Goal: Task Accomplishment & Management: Manage account settings

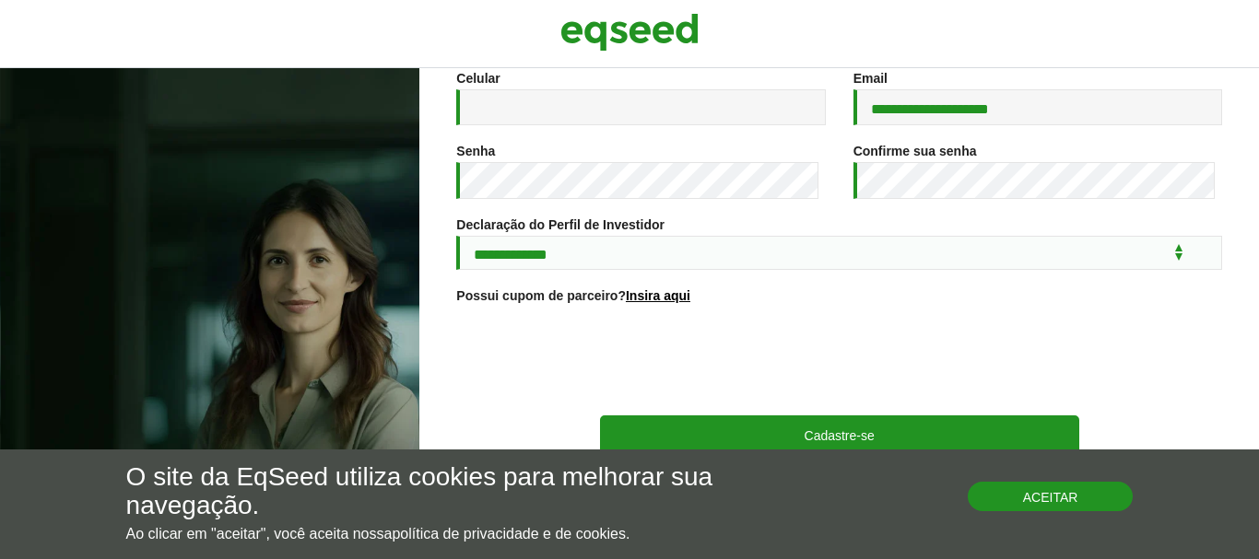
click at [1009, 499] on button "Aceitar" at bounding box center [1051, 496] width 166 height 29
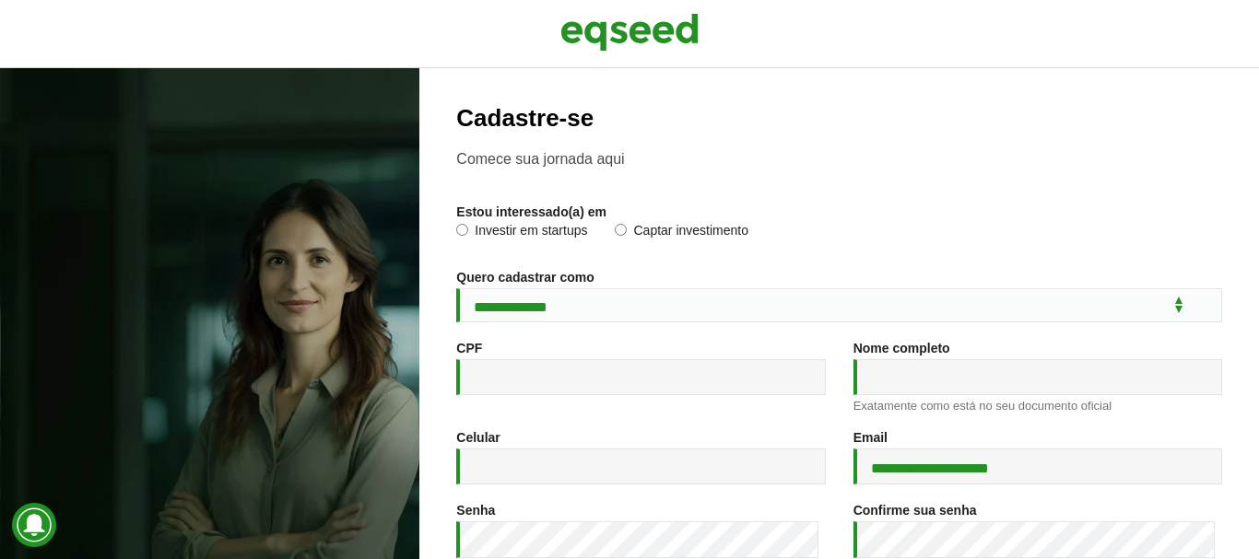
scroll to position [378, 0]
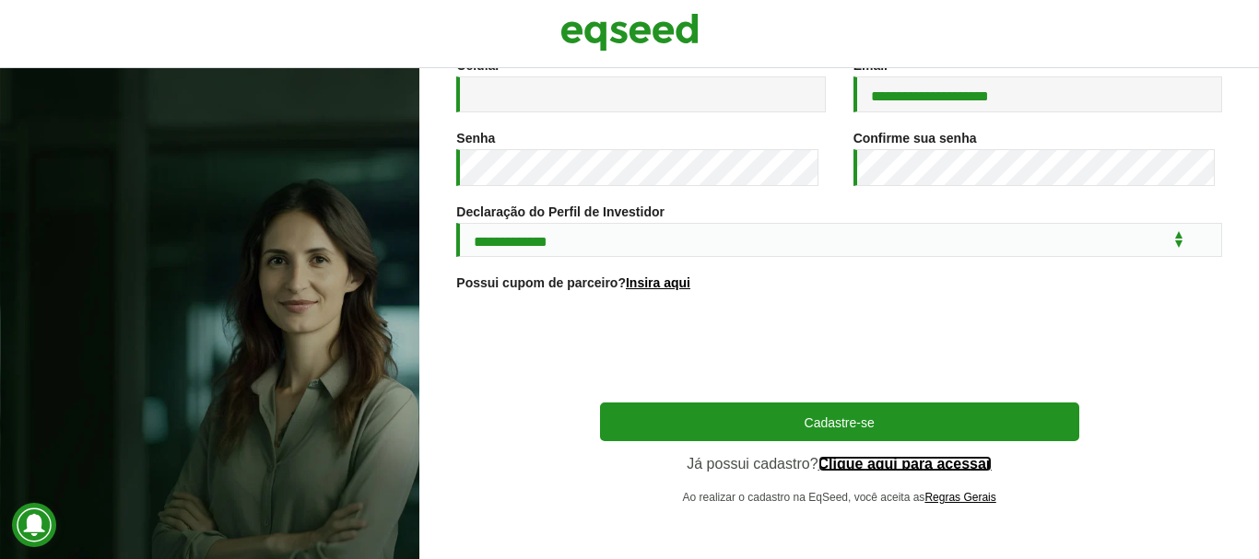
click at [871, 467] on link "Clique aqui para acessar" at bounding box center [905, 464] width 174 height 15
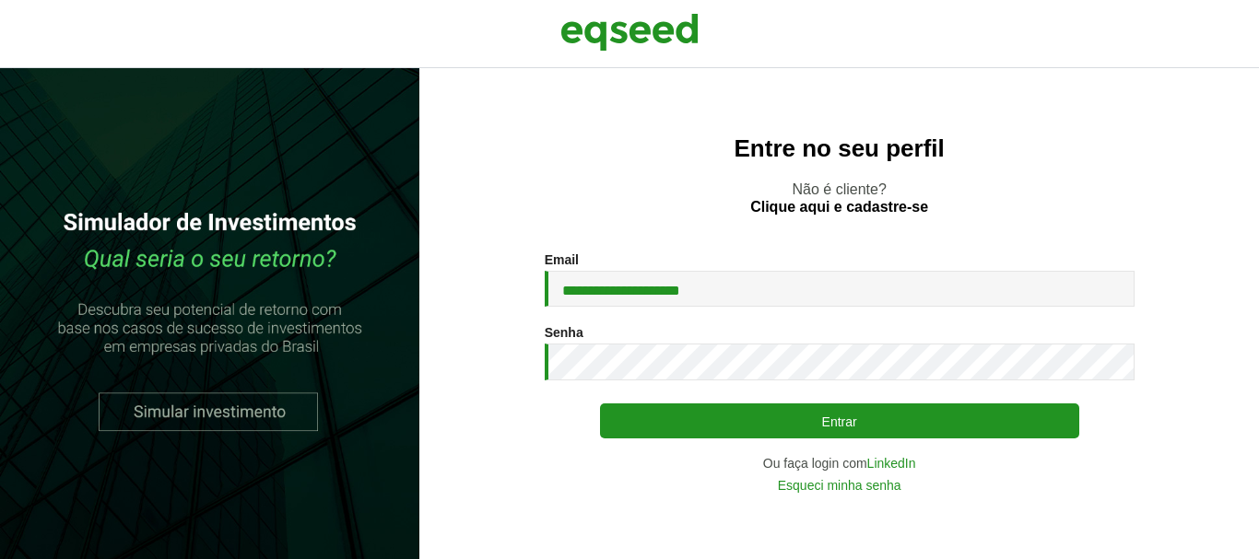
click at [886, 413] on button "Entrar" at bounding box center [839, 421] width 479 height 35
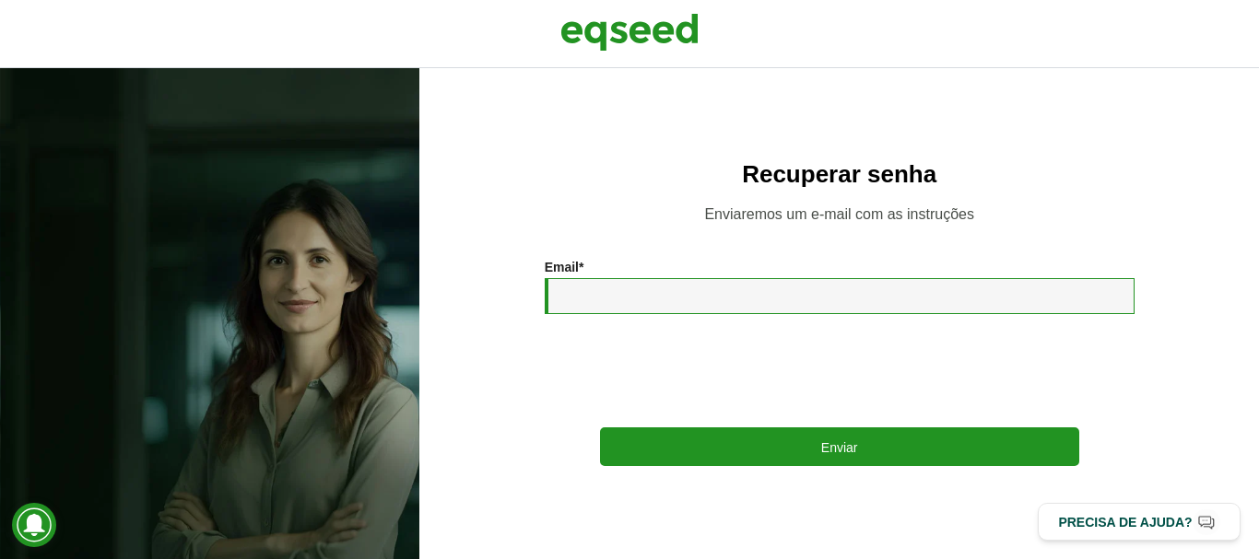
click at [936, 295] on input "Email *" at bounding box center [840, 296] width 590 height 36
type input "**********"
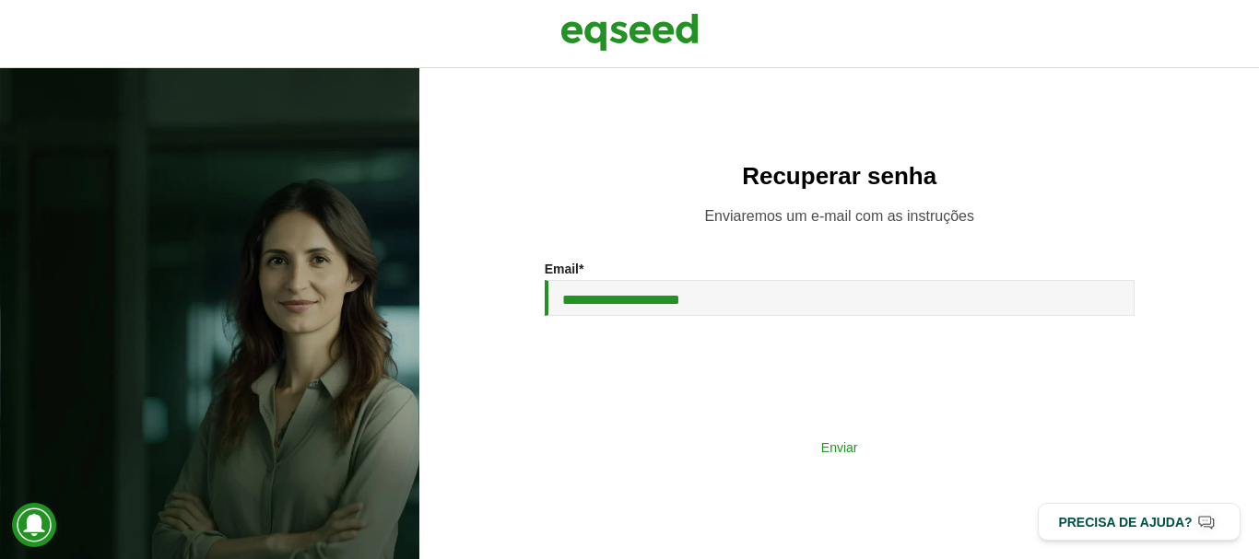
click at [797, 441] on button "Enviar" at bounding box center [839, 446] width 479 height 35
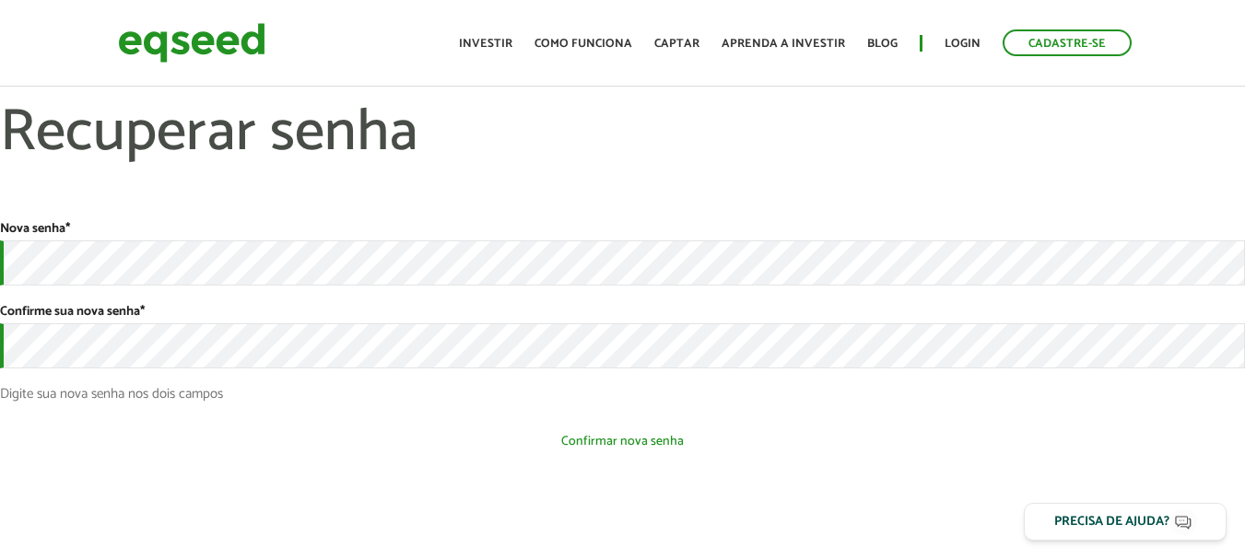
click at [637, 453] on button "Confirmar nova senha" at bounding box center [622, 441] width 1245 height 35
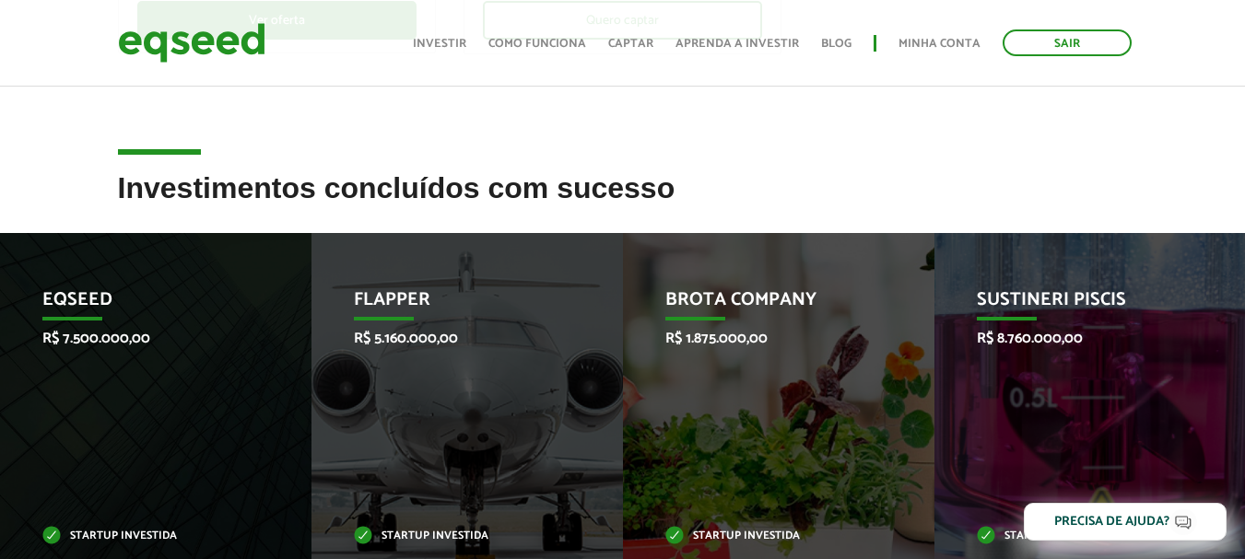
scroll to position [618, 0]
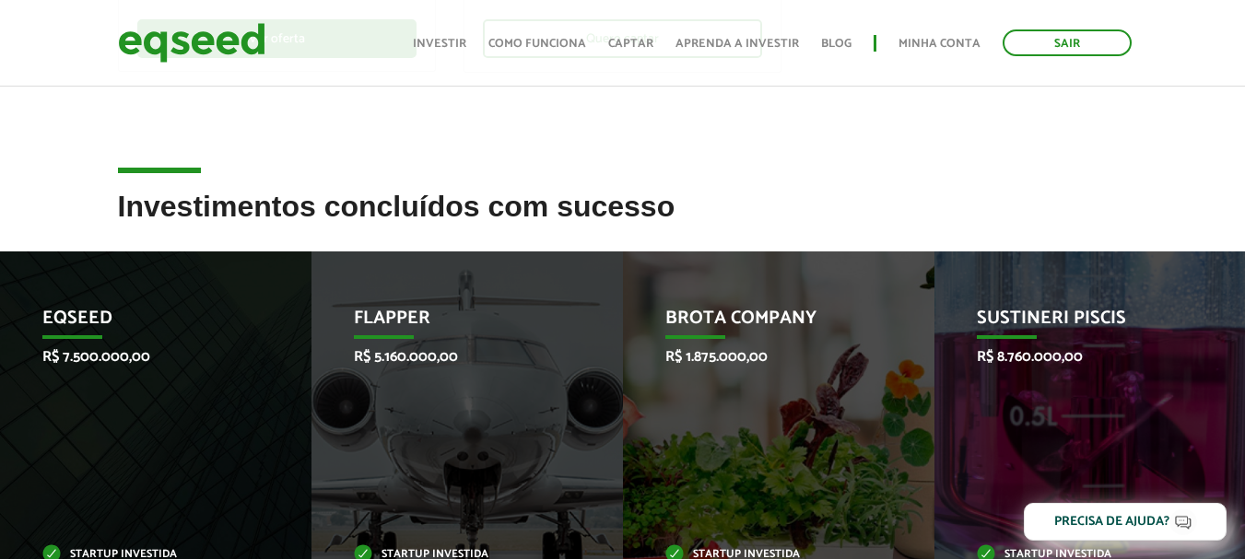
drag, startPoint x: 1258, startPoint y: 260, endPoint x: 1258, endPoint y: 235, distance: 24.9
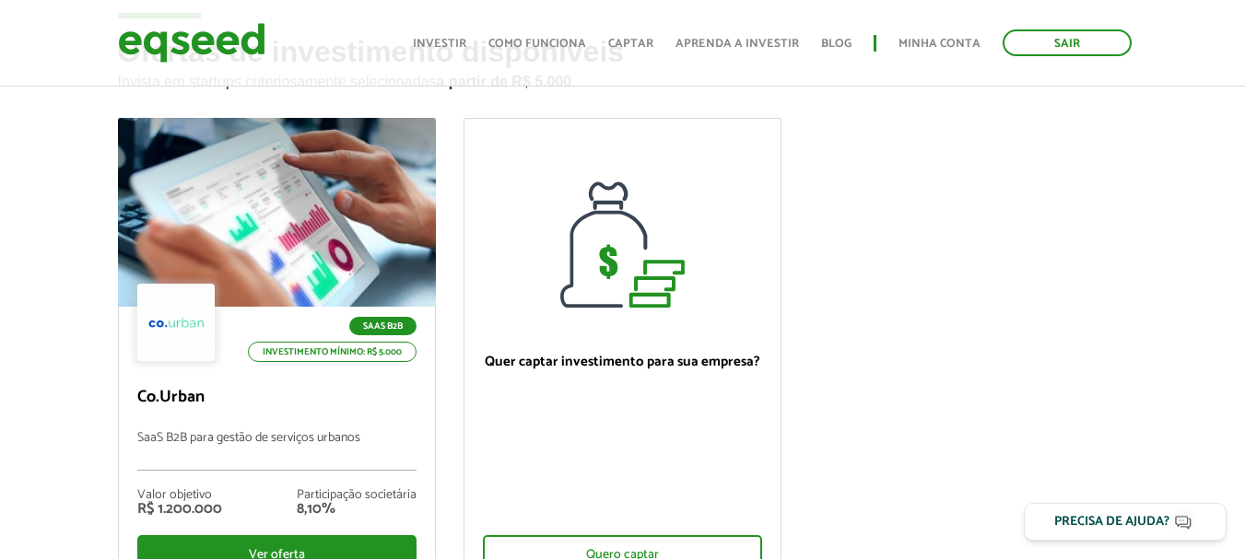
scroll to position [139, 0]
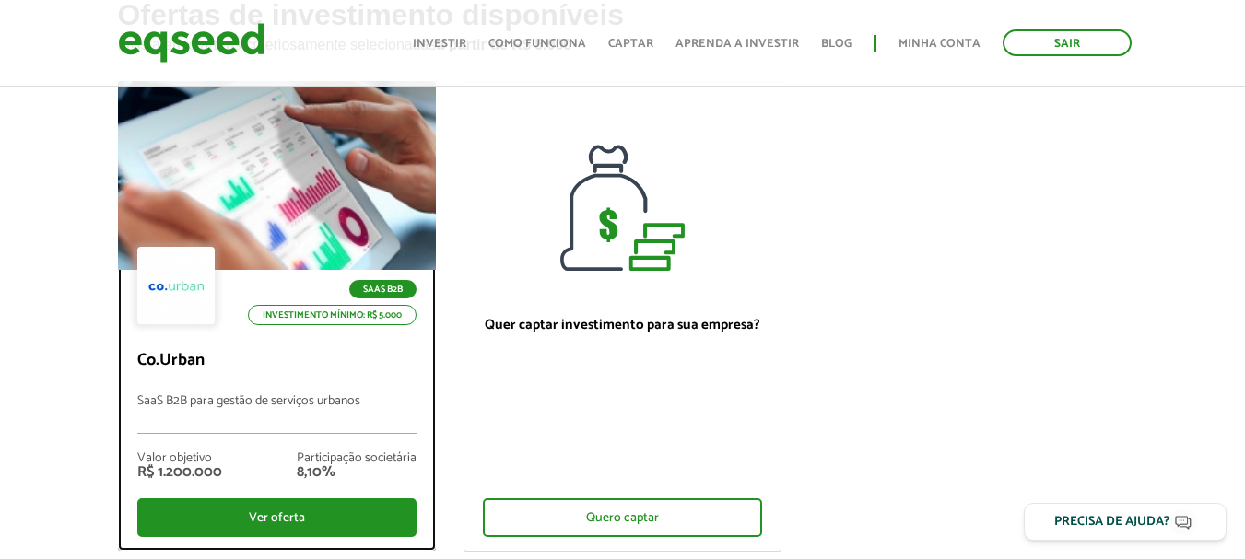
click at [298, 348] on div "SaaS B2B Investimento mínimo: R$ 5.000 Co.Urban SaaS B2B para gestão de serviço…" at bounding box center [277, 410] width 316 height 280
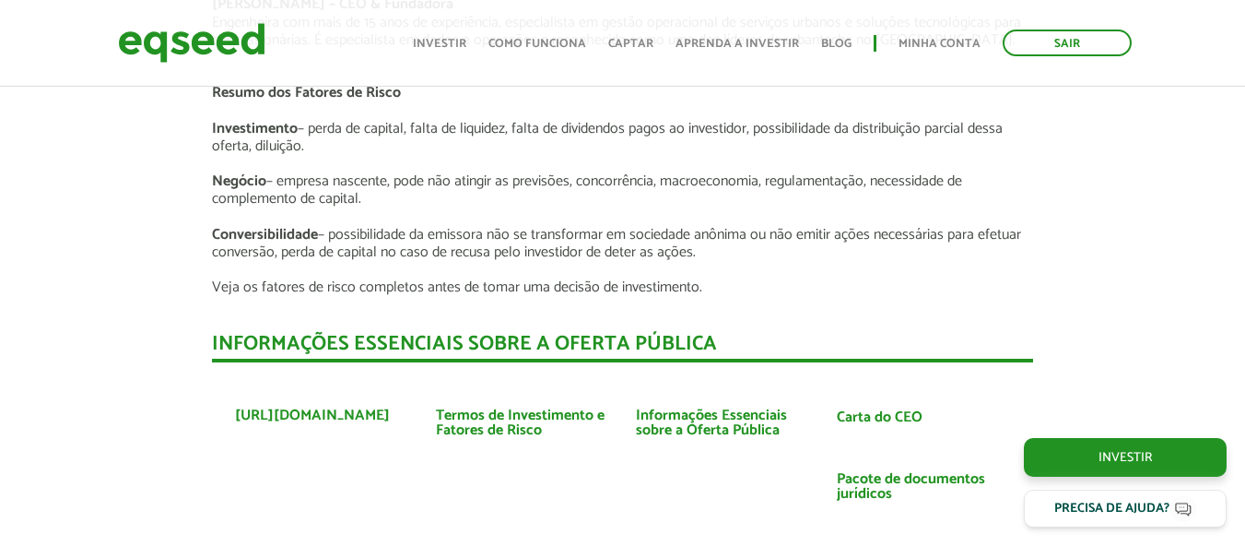
scroll to position [3392, 0]
